Goal: Find contact information: Find contact information

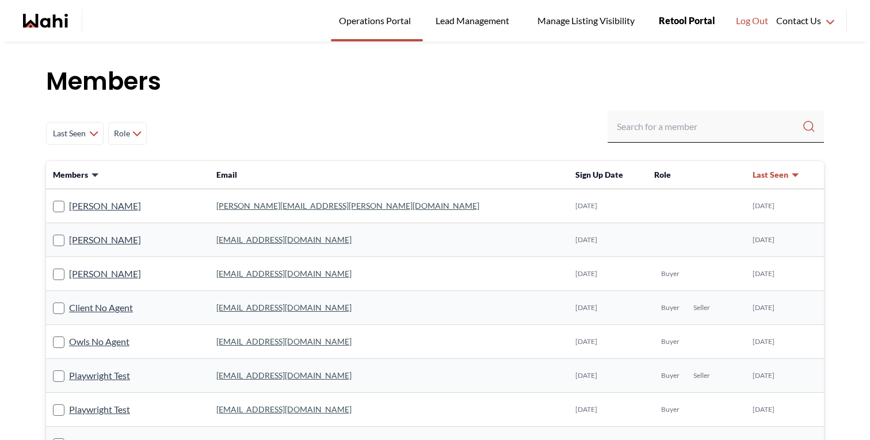
click at [678, 20] on span "Retool Portal" at bounding box center [686, 20] width 56 height 15
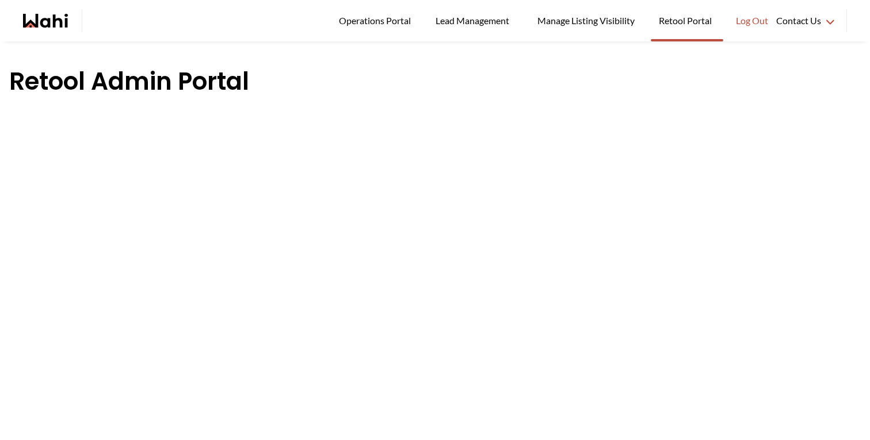
click at [319, 94] on h1 "Retool Admin Portal" at bounding box center [434, 81] width 851 height 35
click at [373, 56] on div "Retool Admin Portal" at bounding box center [435, 259] width 870 height 437
click at [59, 28] on div "main navigation" at bounding box center [59, 20] width 73 height 23
click at [59, 26] on icon "Wahi homepage" at bounding box center [45, 21] width 45 height 14
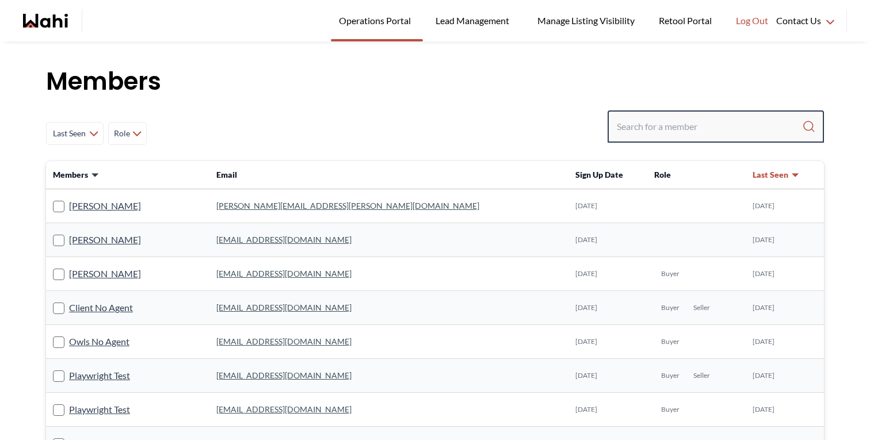
click at [633, 125] on input "Search input" at bounding box center [709, 126] width 185 height 21
paste input "Azadeh Jalili"
type input "Azadeh Jalili"
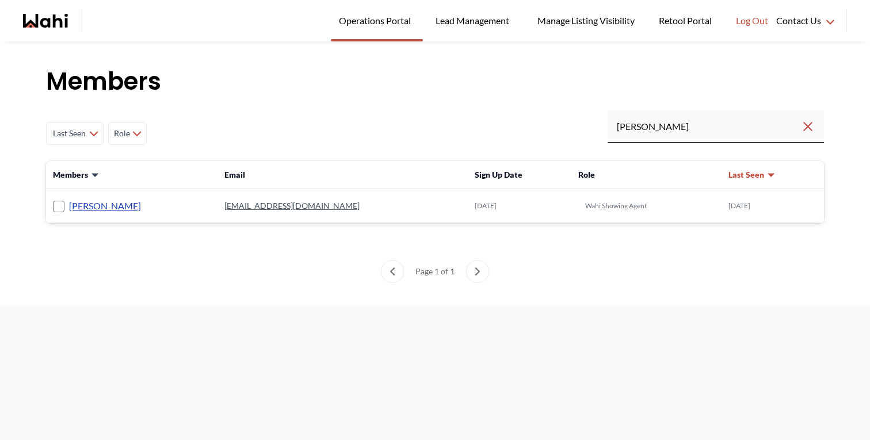
click at [98, 200] on link "Azadeh Jalili" at bounding box center [105, 205] width 72 height 15
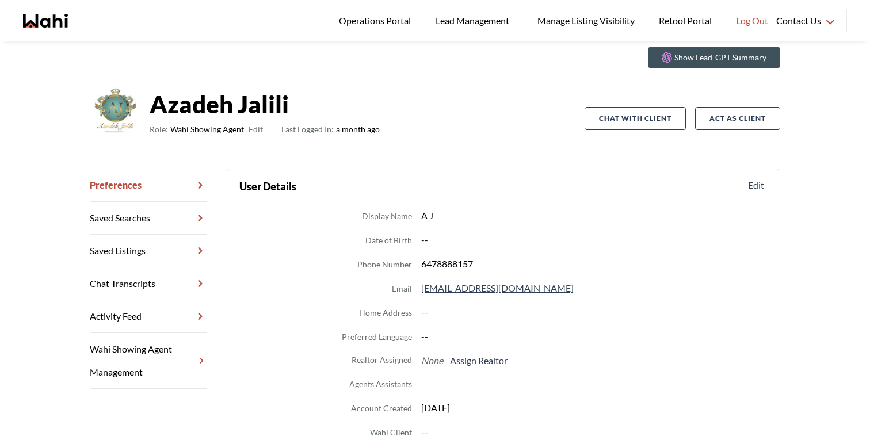
scroll to position [190, 0]
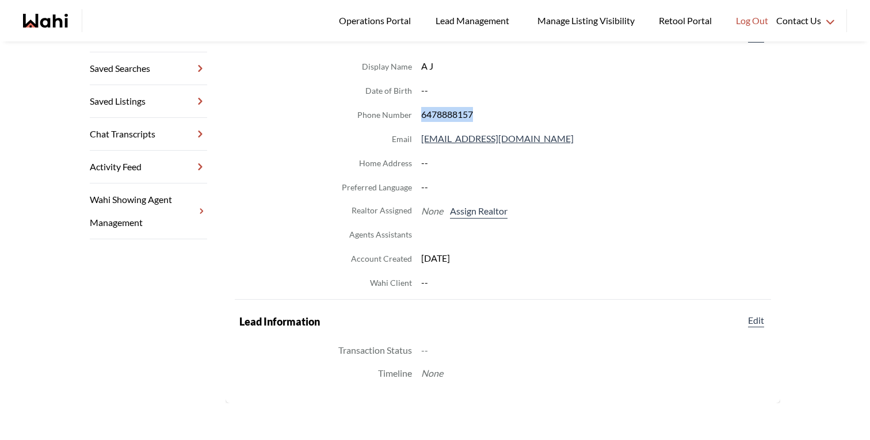
drag, startPoint x: 472, startPoint y: 117, endPoint x: 419, endPoint y: 115, distance: 53.5
click at [421, 115] on dd "6478888157" at bounding box center [593, 114] width 345 height 15
copy dd "6478888157"
drag, startPoint x: 224, startPoint y: 89, endPoint x: 206, endPoint y: 4, distance: 87.0
click at [225, 89] on section "Back to profile User Details Edit Display Name A J Date of Birth -- Phone Numbe…" at bounding box center [502, 212] width 554 height 384
